Goal: Navigation & Orientation: Find specific page/section

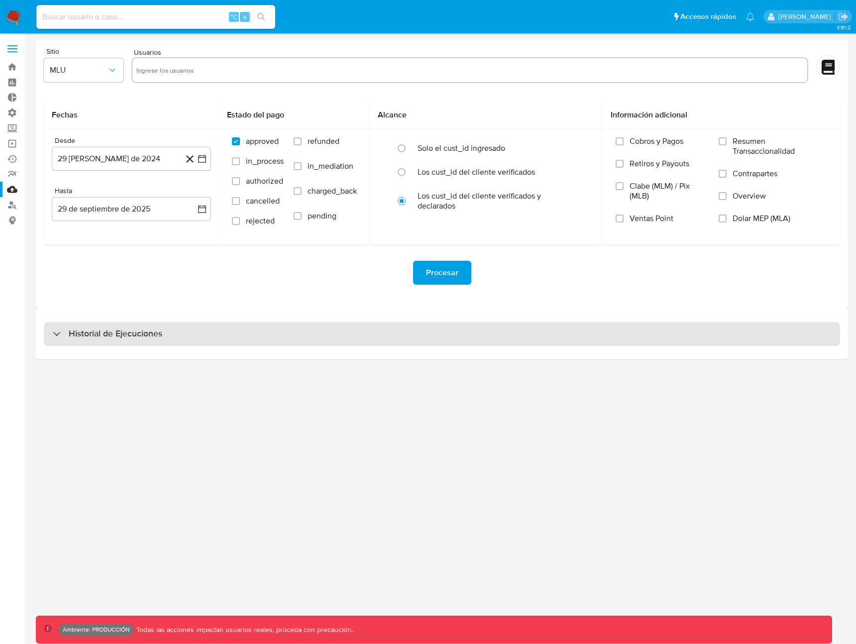
click at [303, 340] on div "Historial de Ejecuciones" at bounding box center [442, 334] width 796 height 24
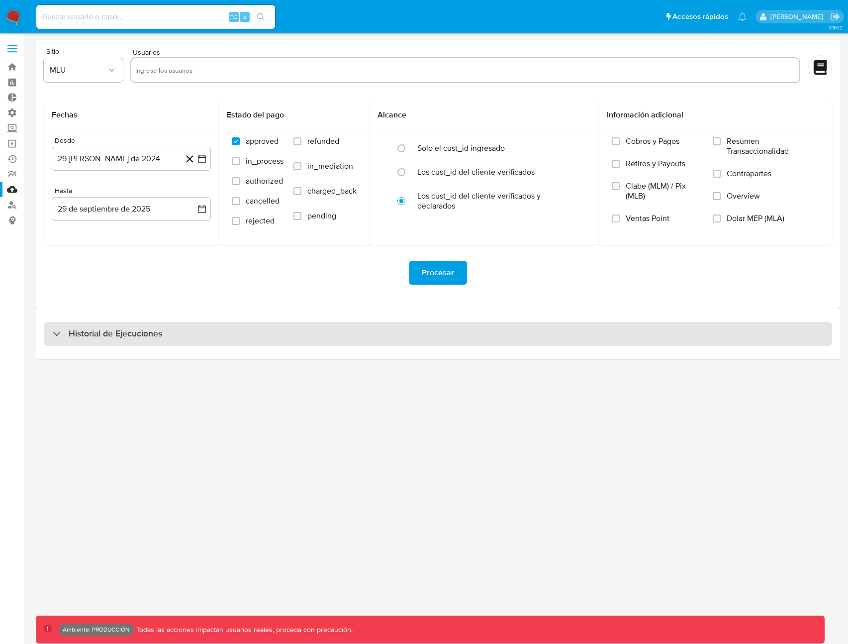
select select "10"
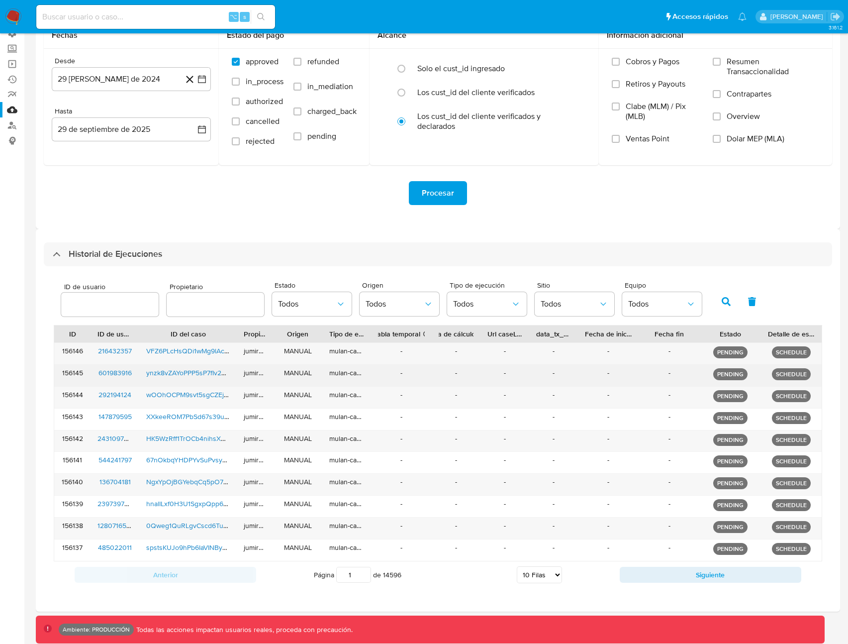
scroll to position [90, 0]
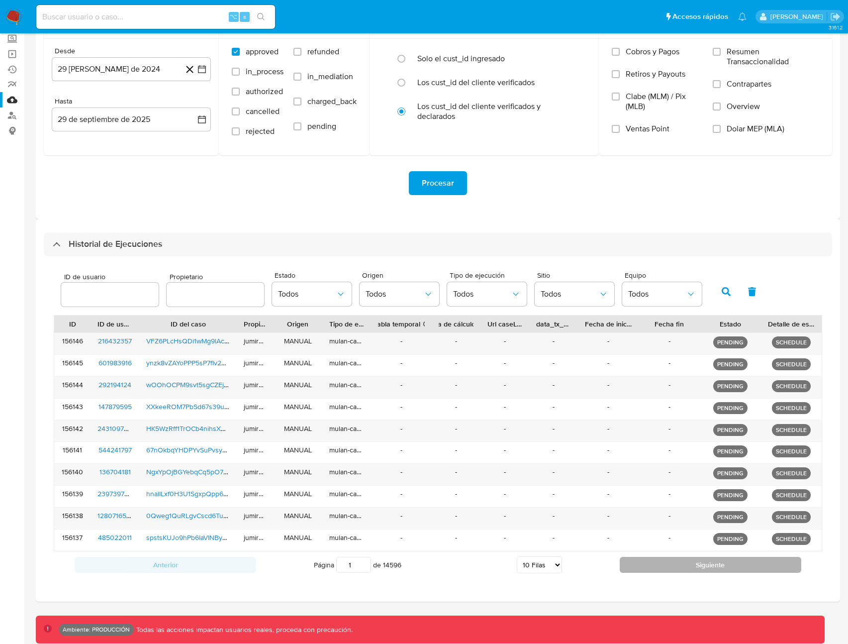
click at [674, 571] on button "Siguiente" at bounding box center [711, 565] width 182 height 16
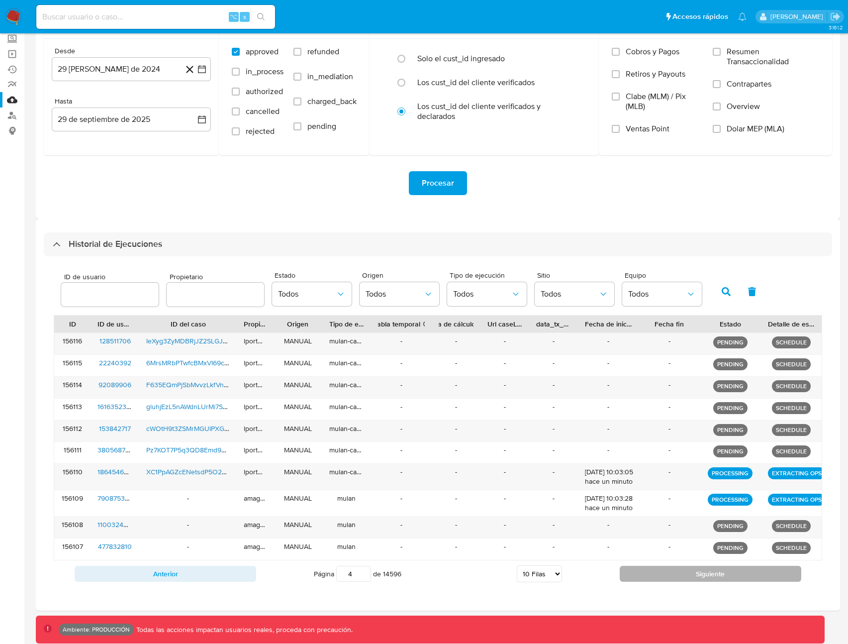
click at [674, 571] on button "Siguiente" at bounding box center [711, 574] width 182 height 16
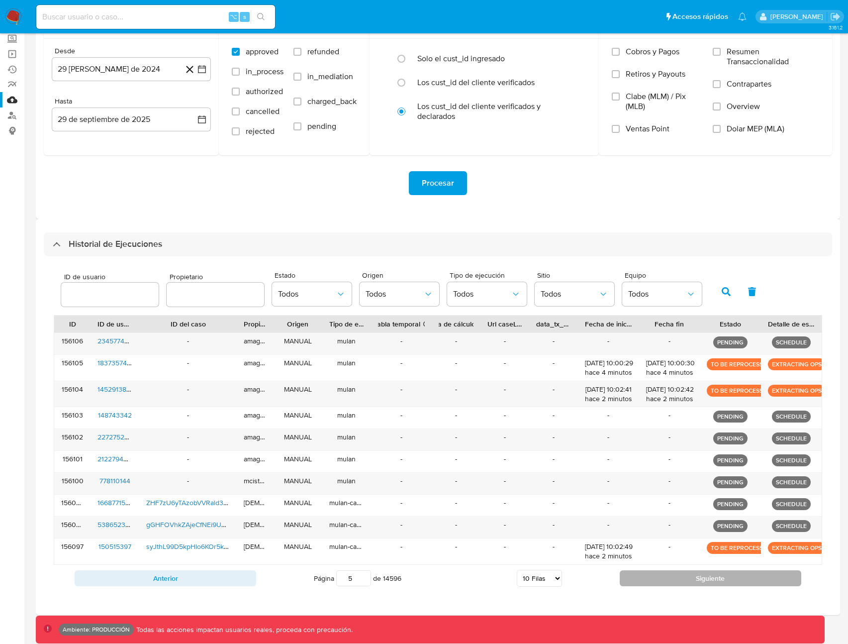
click at [674, 571] on button "Siguiente" at bounding box center [711, 578] width 182 height 16
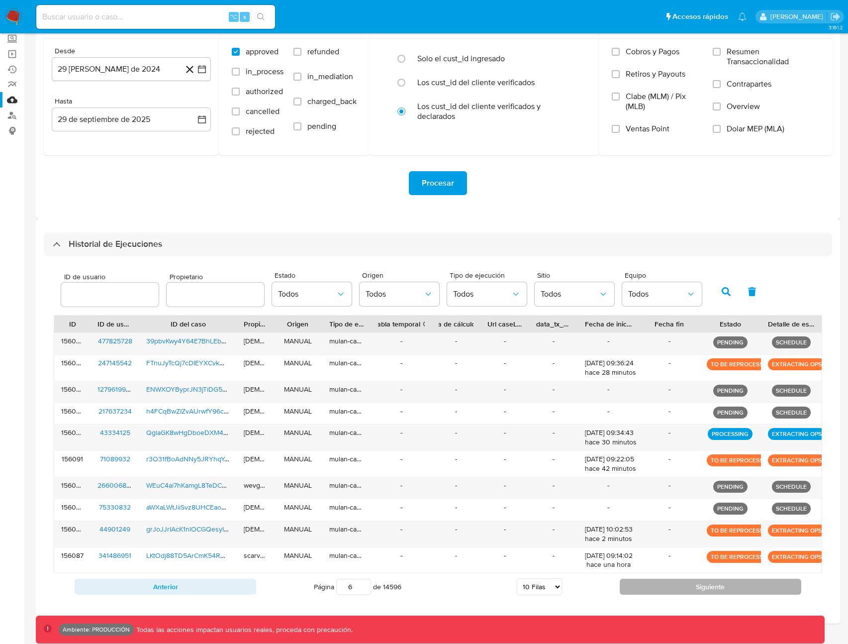
click at [675, 581] on button "Siguiente" at bounding box center [711, 587] width 182 height 16
type input "7"
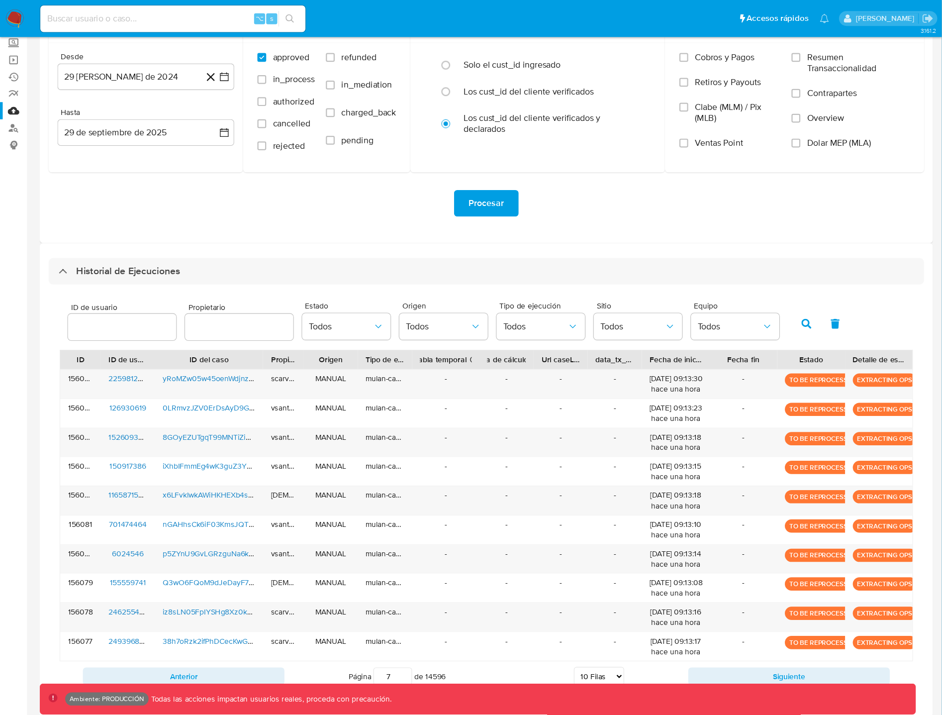
scroll to position [62, 0]
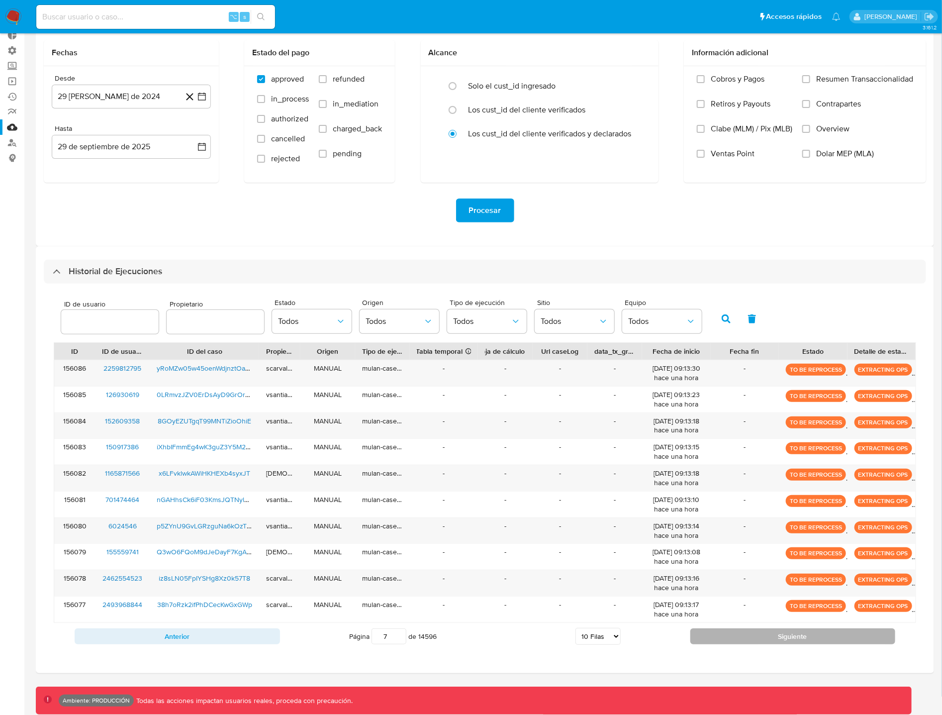
click at [758, 637] on button "Siguiente" at bounding box center [793, 636] width 205 height 16
type input "8"
